Goal: Navigation & Orientation: Find specific page/section

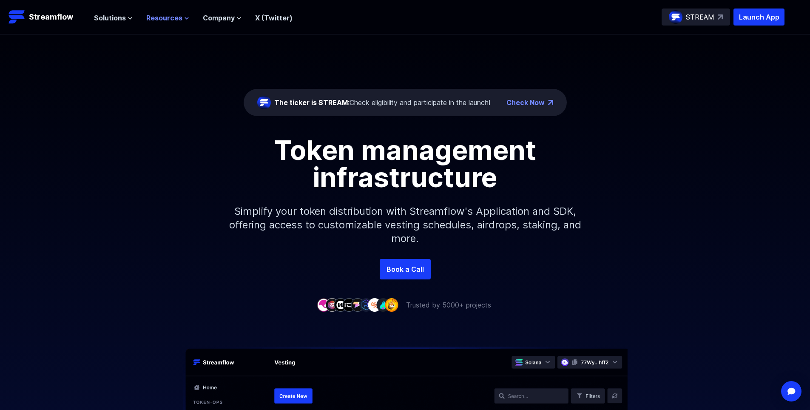
click at [186, 16] on icon at bounding box center [186, 18] width 5 height 5
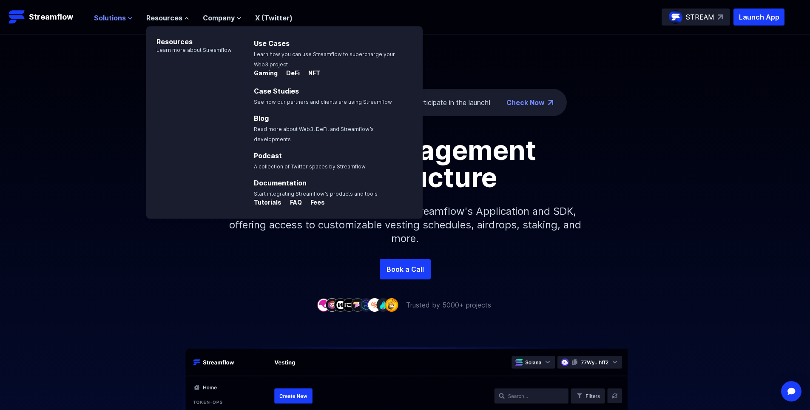
click at [129, 17] on icon at bounding box center [130, 18] width 5 height 5
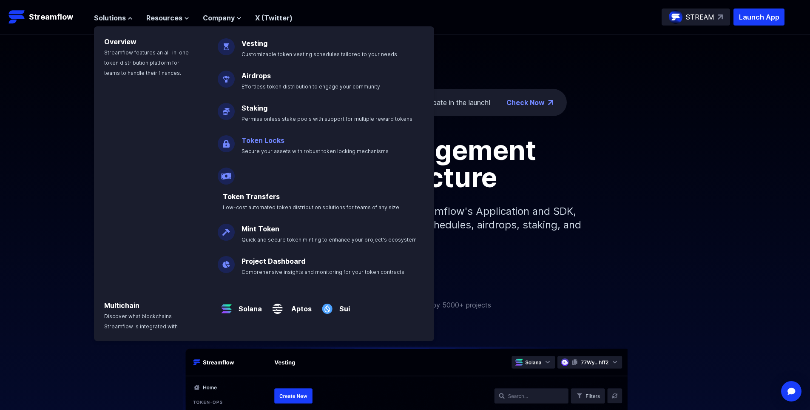
click at [268, 145] on p "Token Locks Secure your assets with robust token locking mechanisms" at bounding box center [320, 141] width 169 height 27
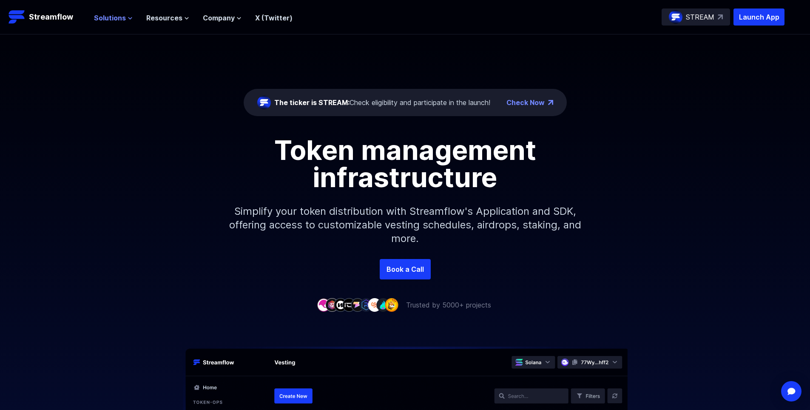
click at [128, 20] on icon at bounding box center [130, 18] width 5 height 5
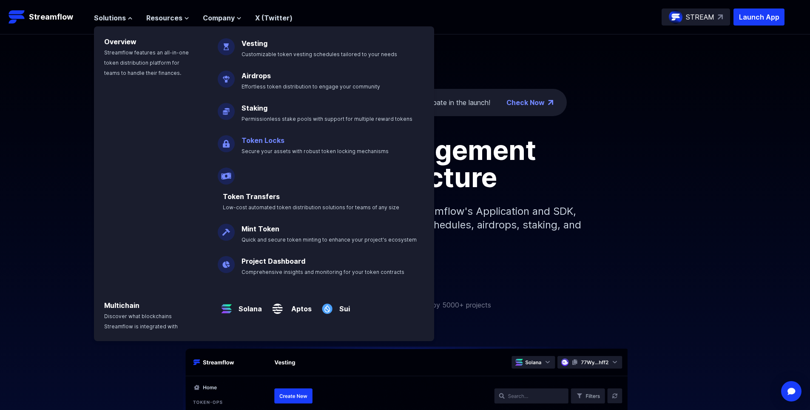
click at [263, 139] on link "Token Locks" at bounding box center [262, 140] width 43 height 9
